Goal: Transaction & Acquisition: Purchase product/service

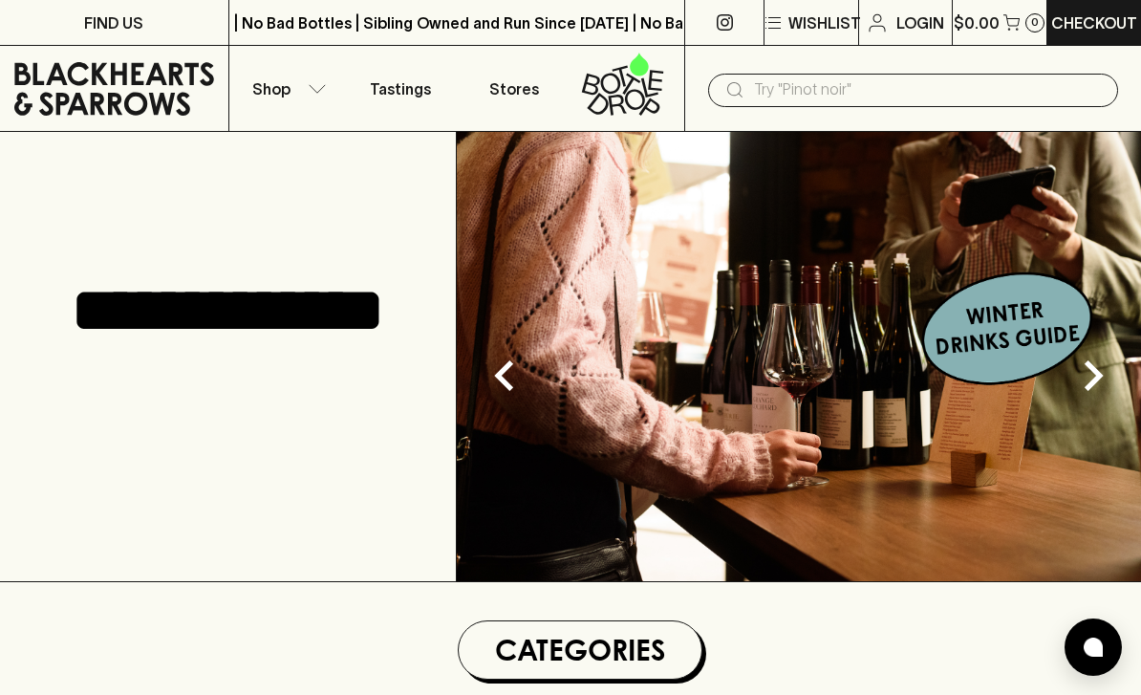
click at [299, 69] on button "Shop" at bounding box center [286, 88] width 114 height 85
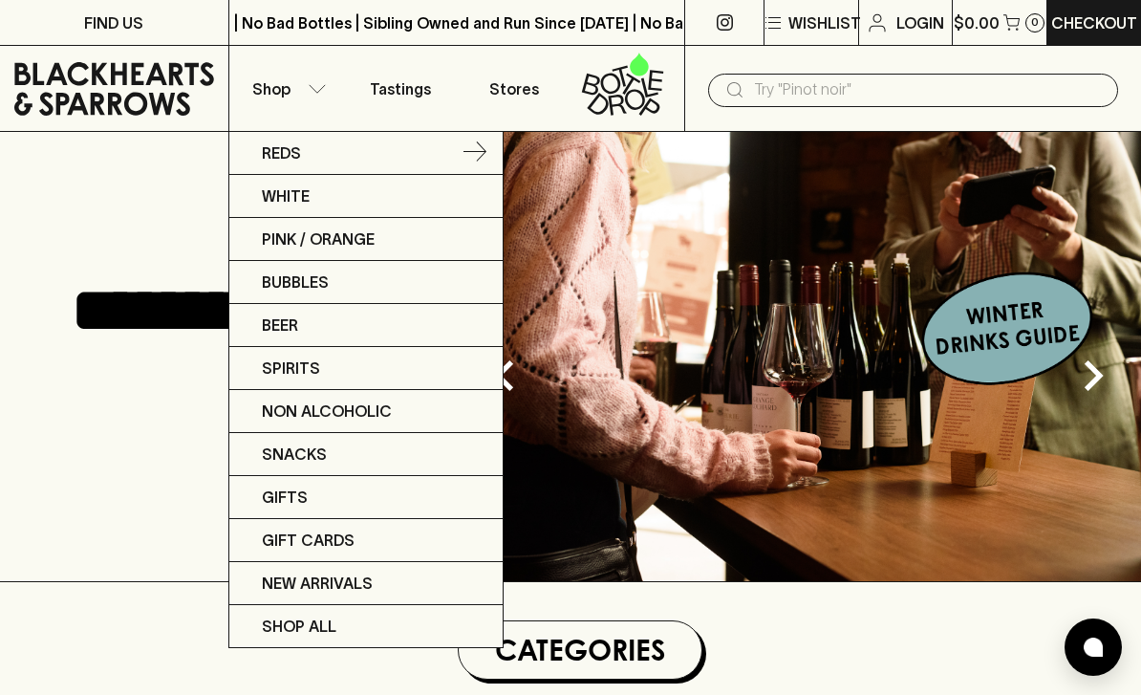
click at [380, 153] on link "Reds" at bounding box center [365, 153] width 273 height 43
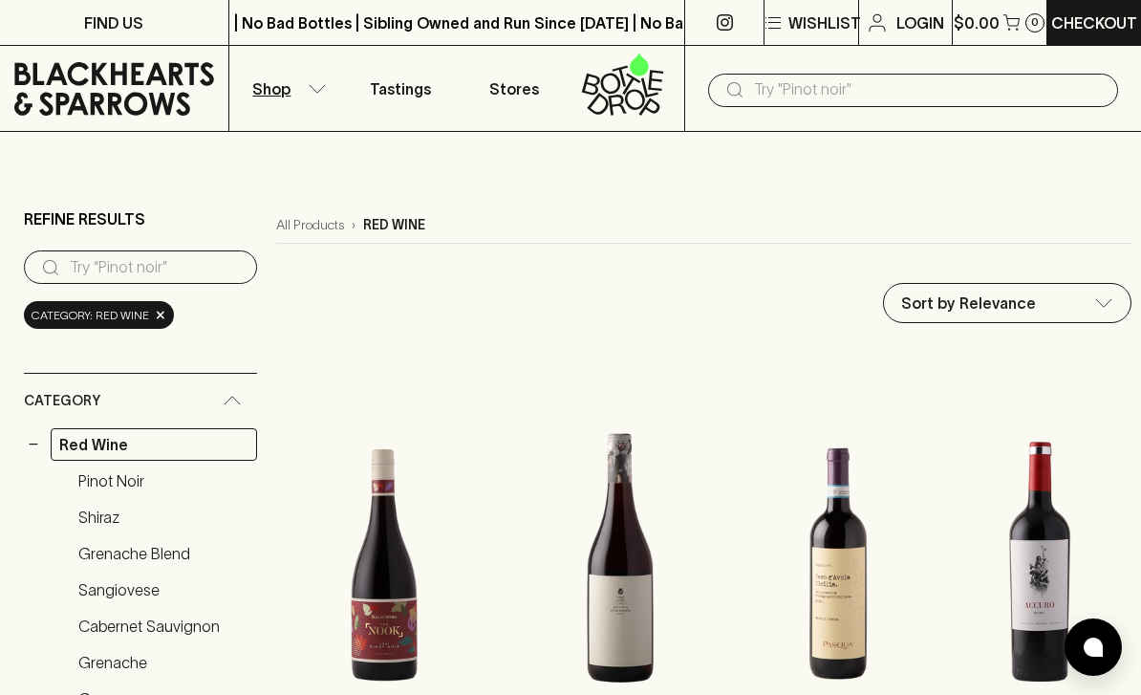
click at [136, 592] on link "Sangiovese" at bounding box center [163, 589] width 187 height 32
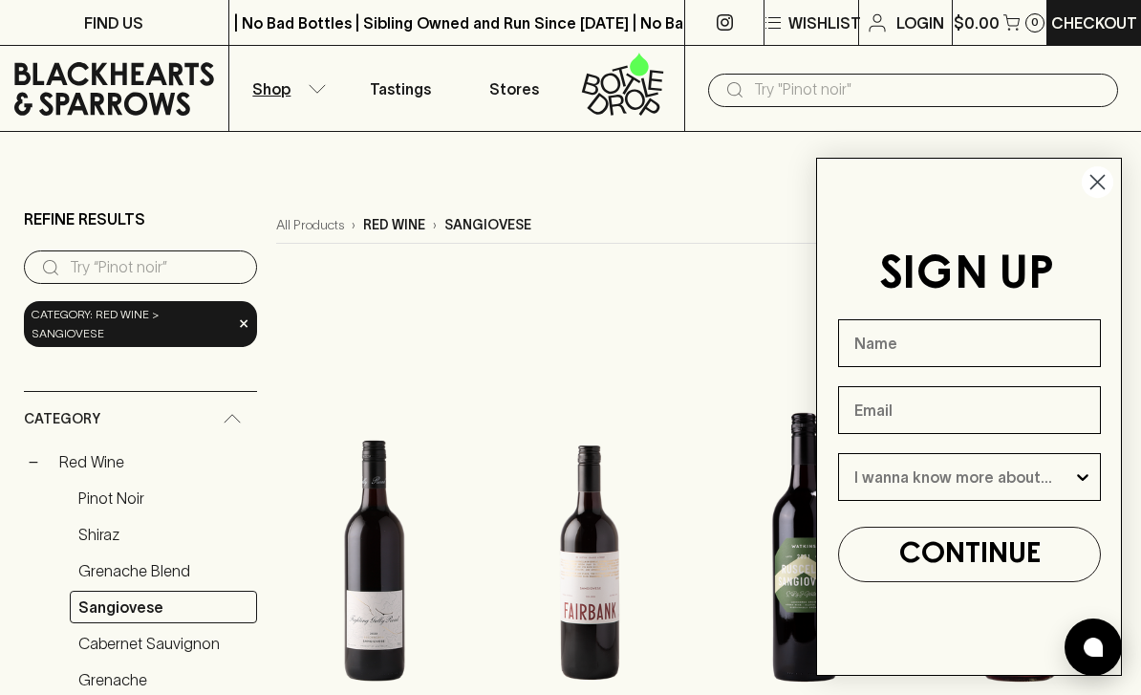
click at [1096, 177] on circle "Close dialog" at bounding box center [1098, 182] width 32 height 32
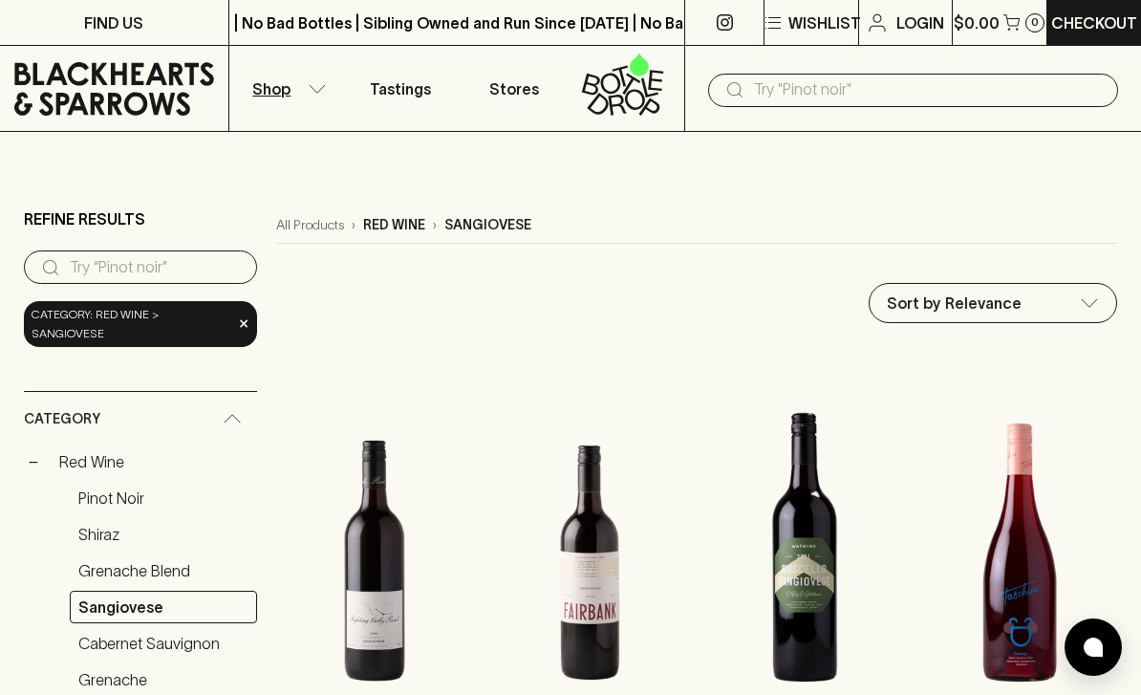
click at [892, 85] on input "text" at bounding box center [928, 90] width 349 height 31
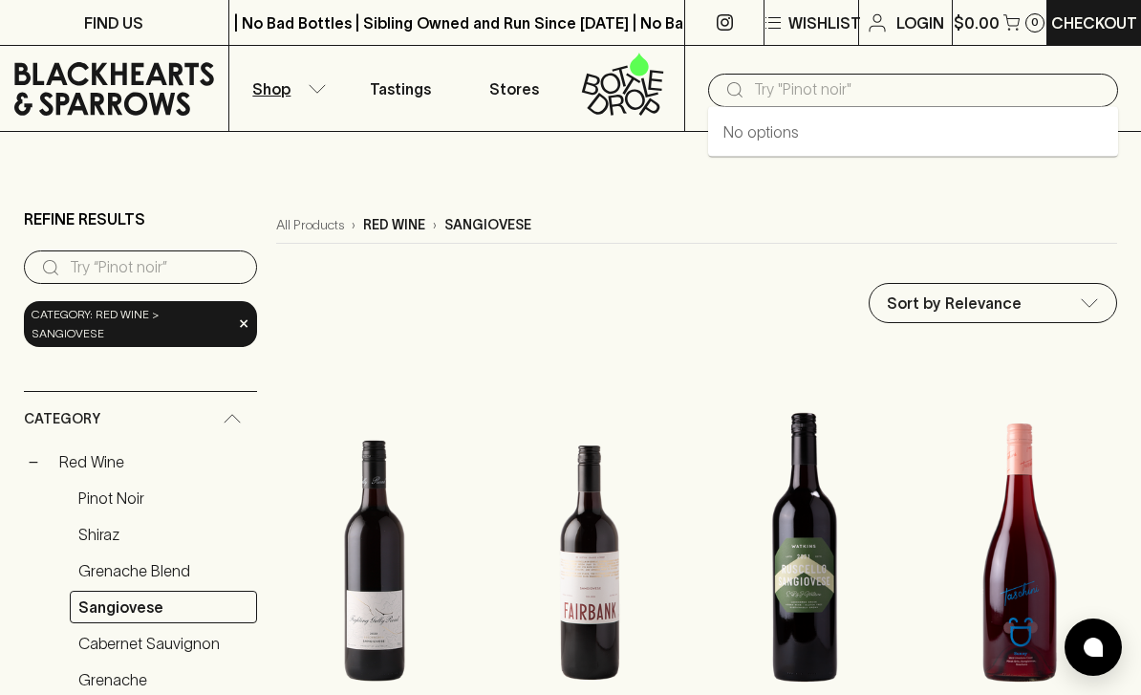
click at [829, 89] on input "text" at bounding box center [928, 90] width 349 height 31
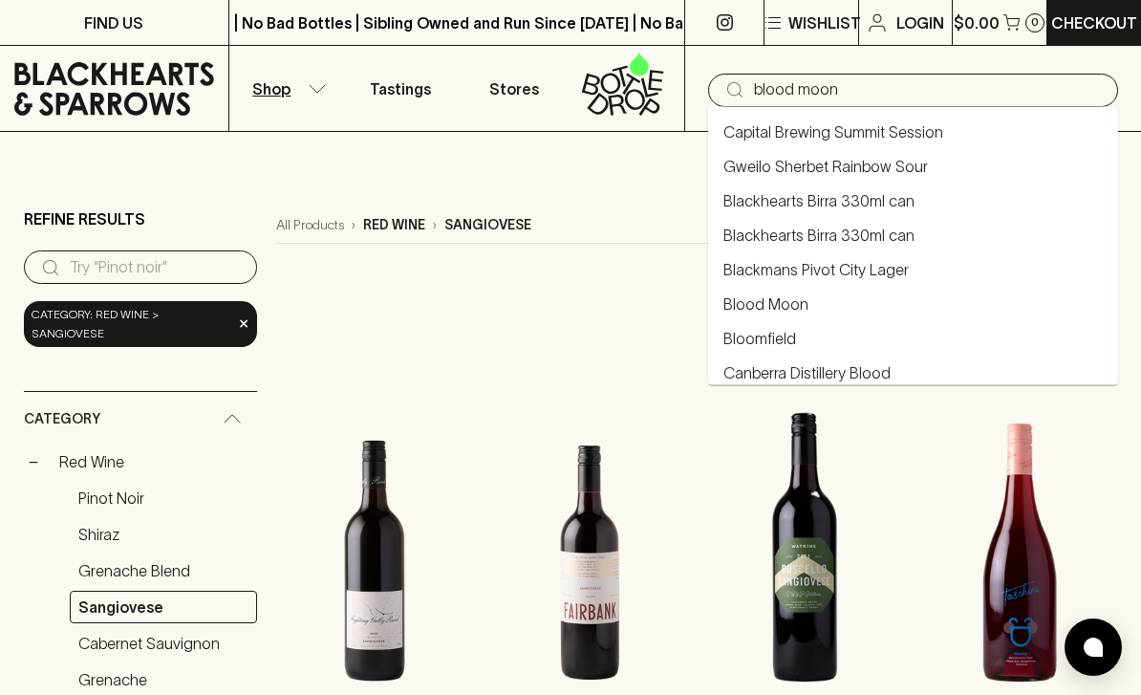
type input "blood moon"
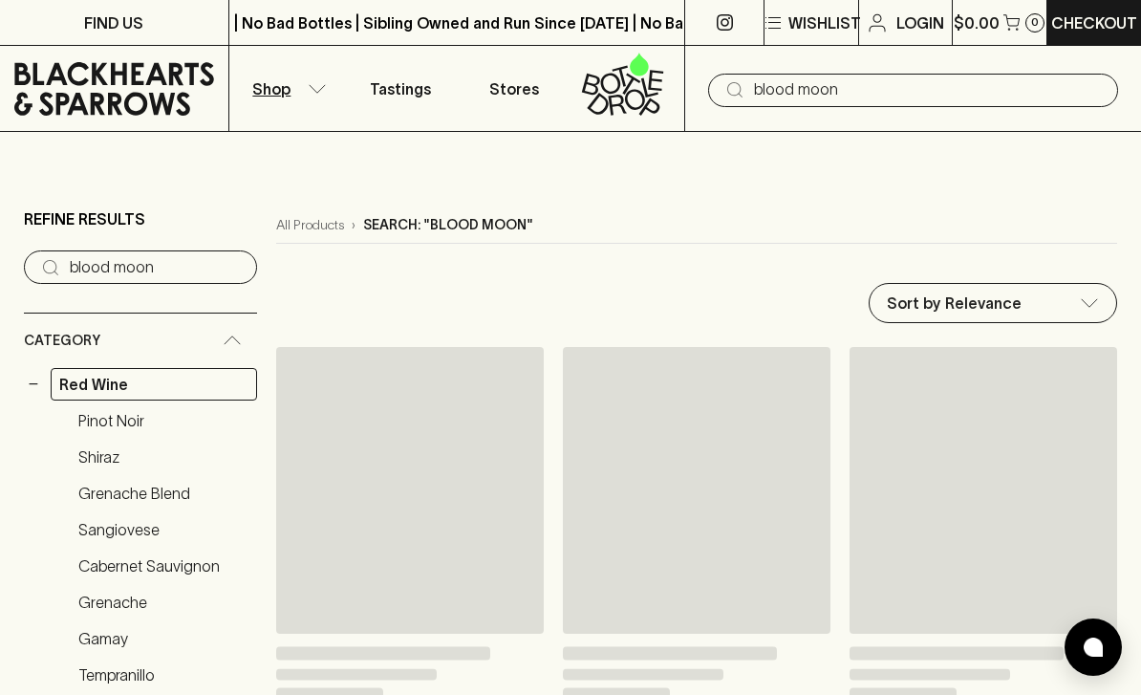
type input "blood moon"
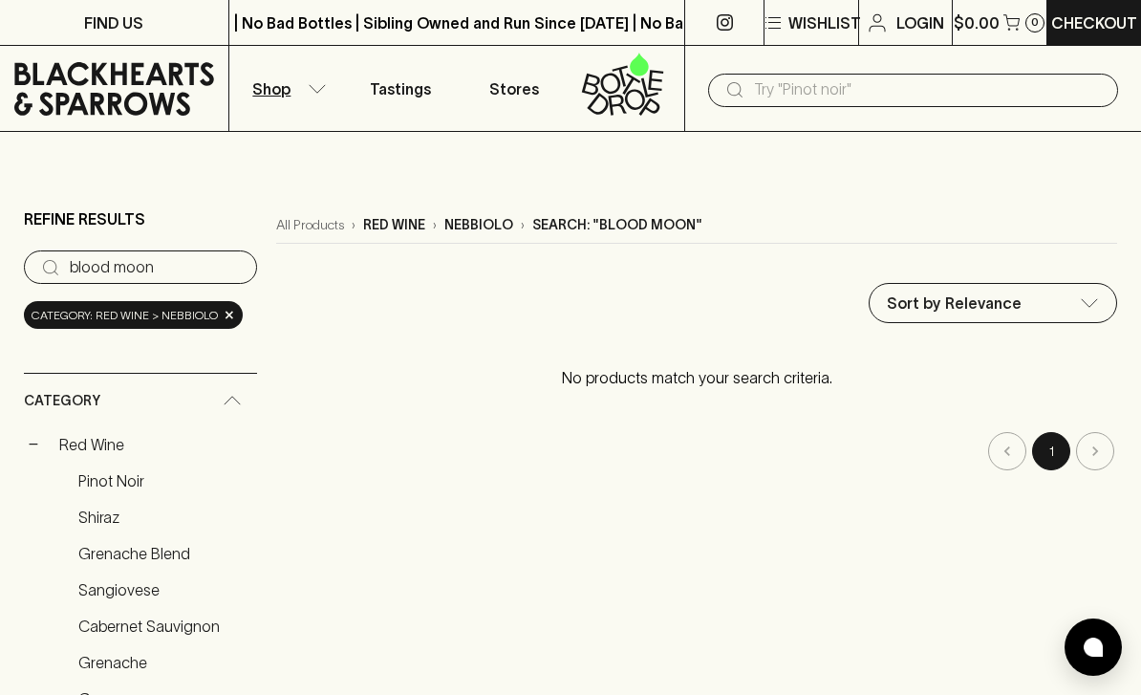
click at [205, 261] on input "blood moon" at bounding box center [156, 267] width 172 height 31
type input "b"
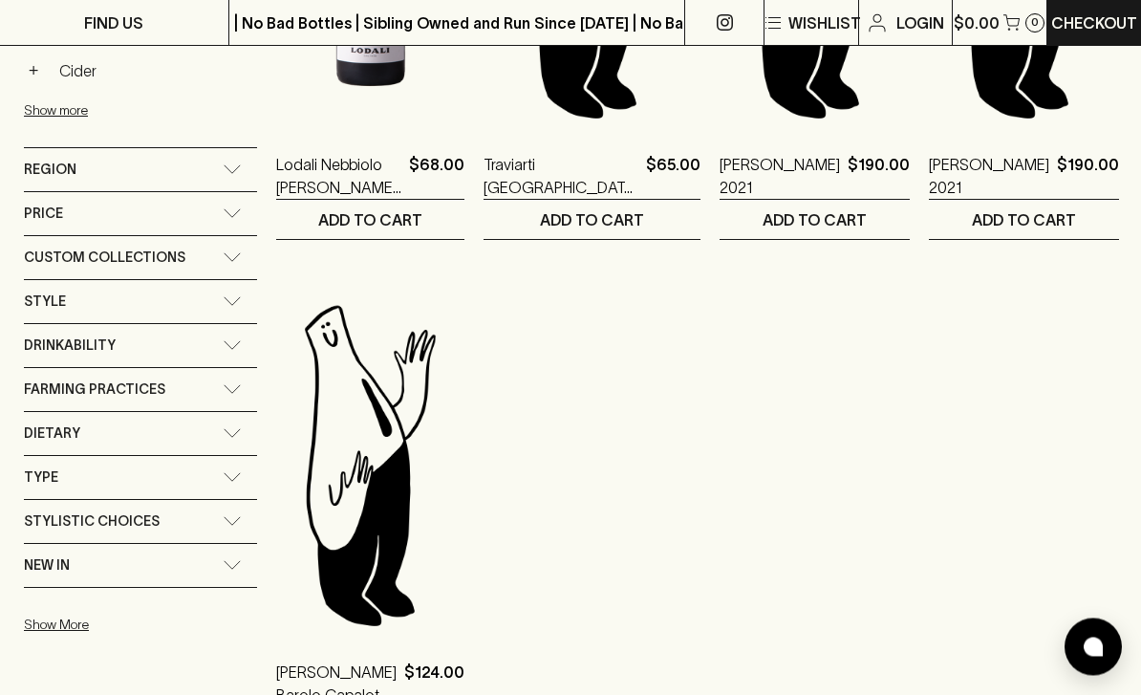
scroll to position [1146, 0]
